Goal: Find specific page/section: Find specific page/section

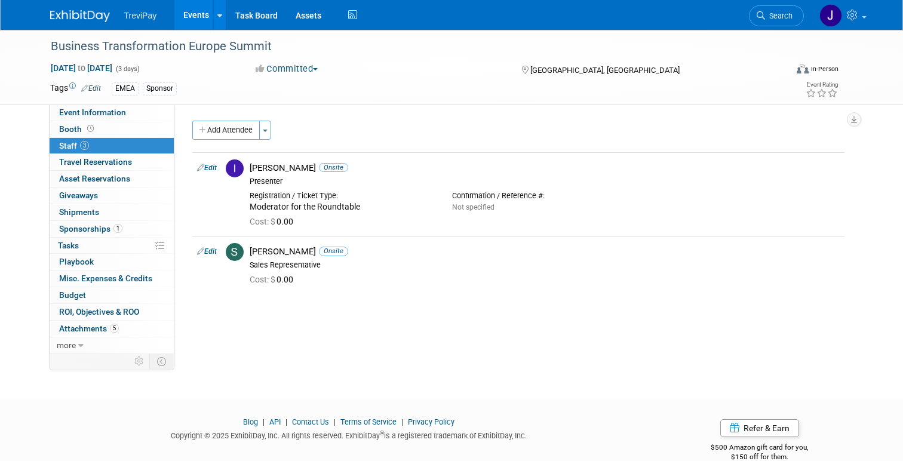
click at [62, 12] on img at bounding box center [80, 16] width 60 height 12
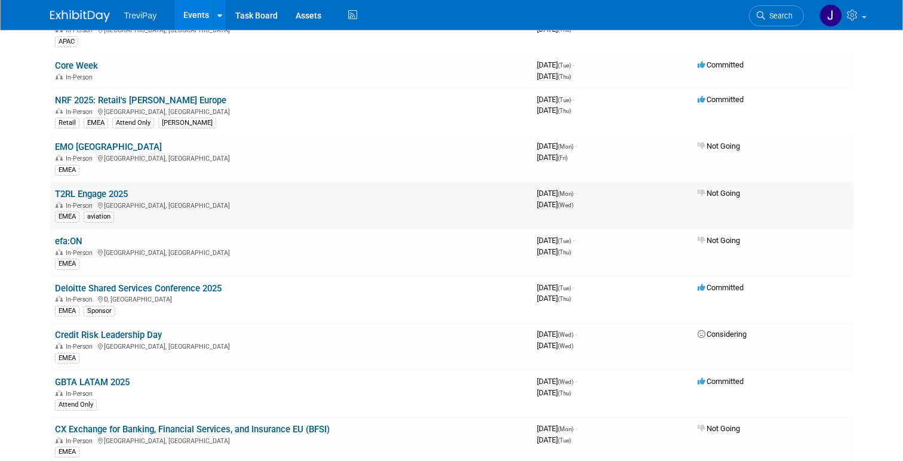
scroll to position [180, 0]
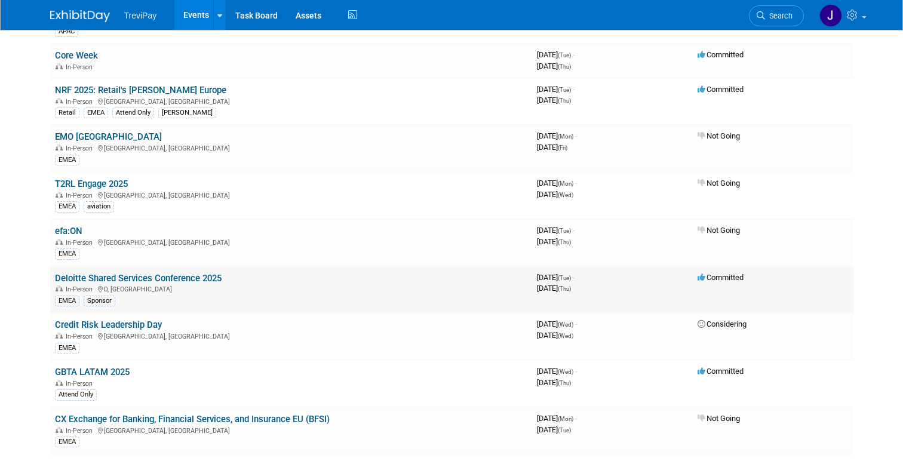
click at [163, 275] on link "Deloitte Shared Services Conference 2025" at bounding box center [138, 278] width 167 height 11
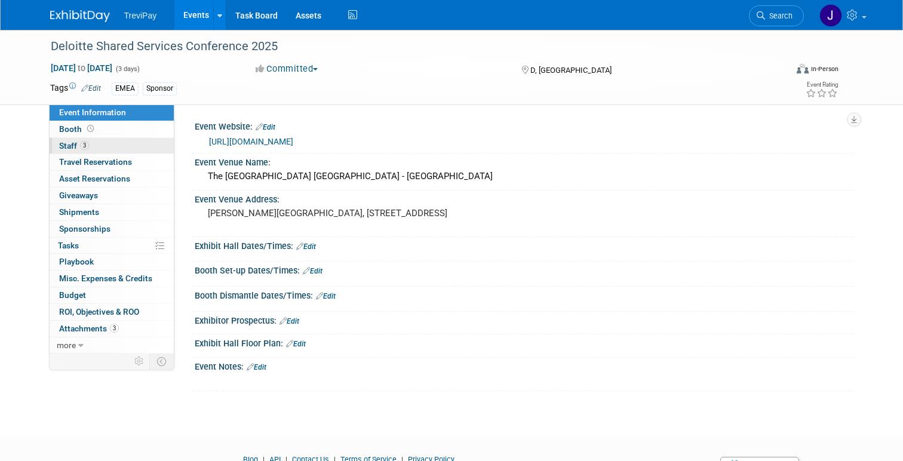
click at [69, 146] on span "Staff 3" at bounding box center [74, 146] width 30 height 10
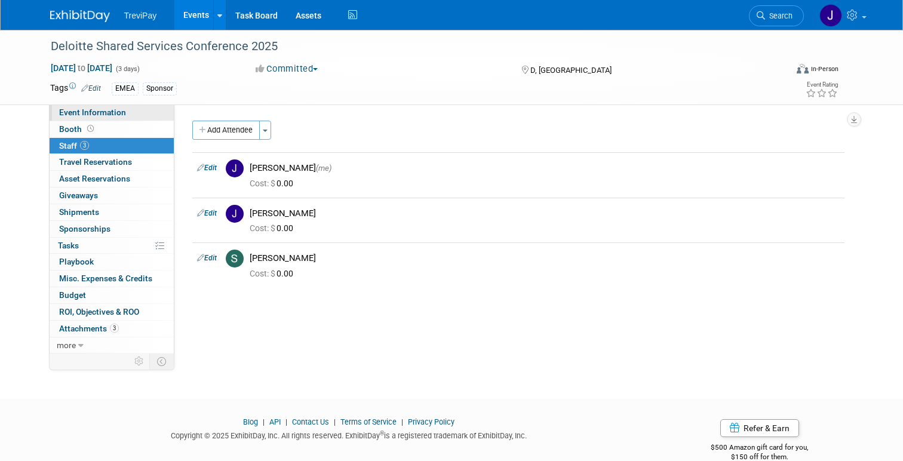
click at [97, 112] on span "Event Information" at bounding box center [92, 113] width 67 height 10
